Goal: Find specific page/section: Find specific page/section

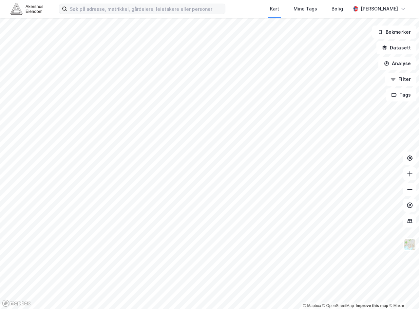
click at [113, 14] on label at bounding box center [142, 9] width 166 height 10
click at [113, 14] on input at bounding box center [146, 9] width 158 height 10
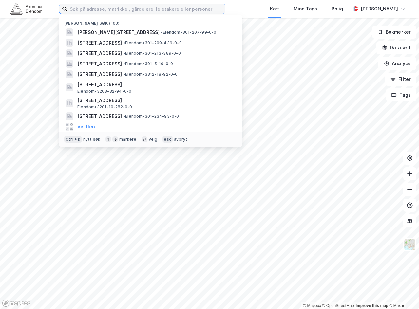
paste input "[STREET_ADDRESS]"
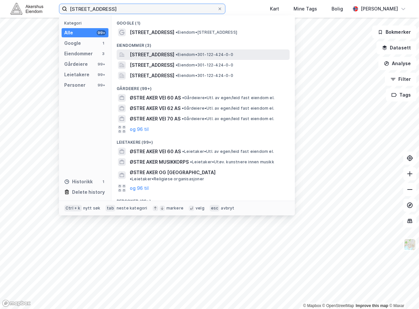
type input "[STREET_ADDRESS]"
click at [178, 53] on span "•" at bounding box center [177, 54] width 2 height 5
